Goal: Task Accomplishment & Management: Manage account settings

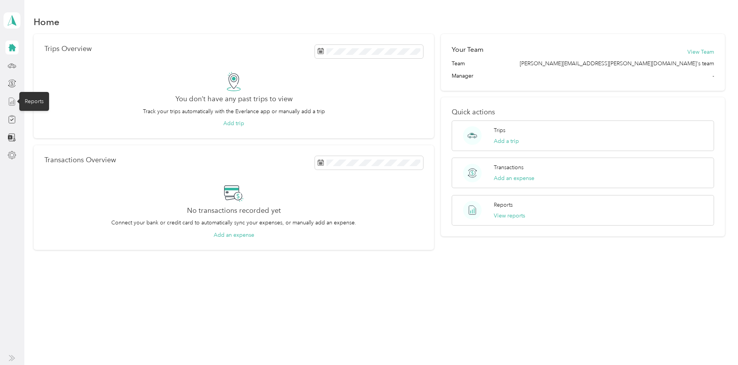
click at [12, 104] on icon at bounding box center [12, 101] width 9 height 9
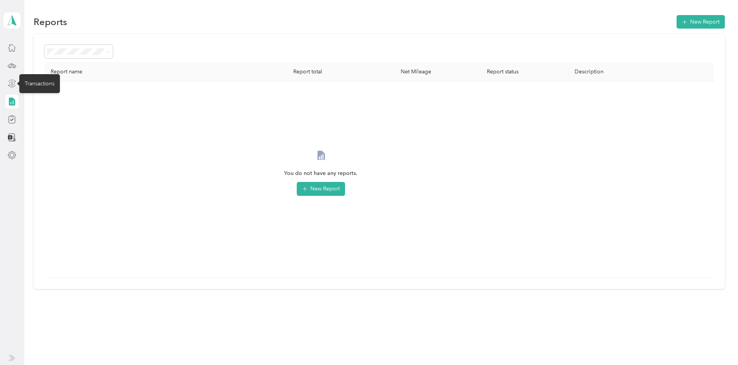
click at [10, 86] on icon at bounding box center [12, 83] width 9 height 9
